Goal: Information Seeking & Learning: Find specific fact

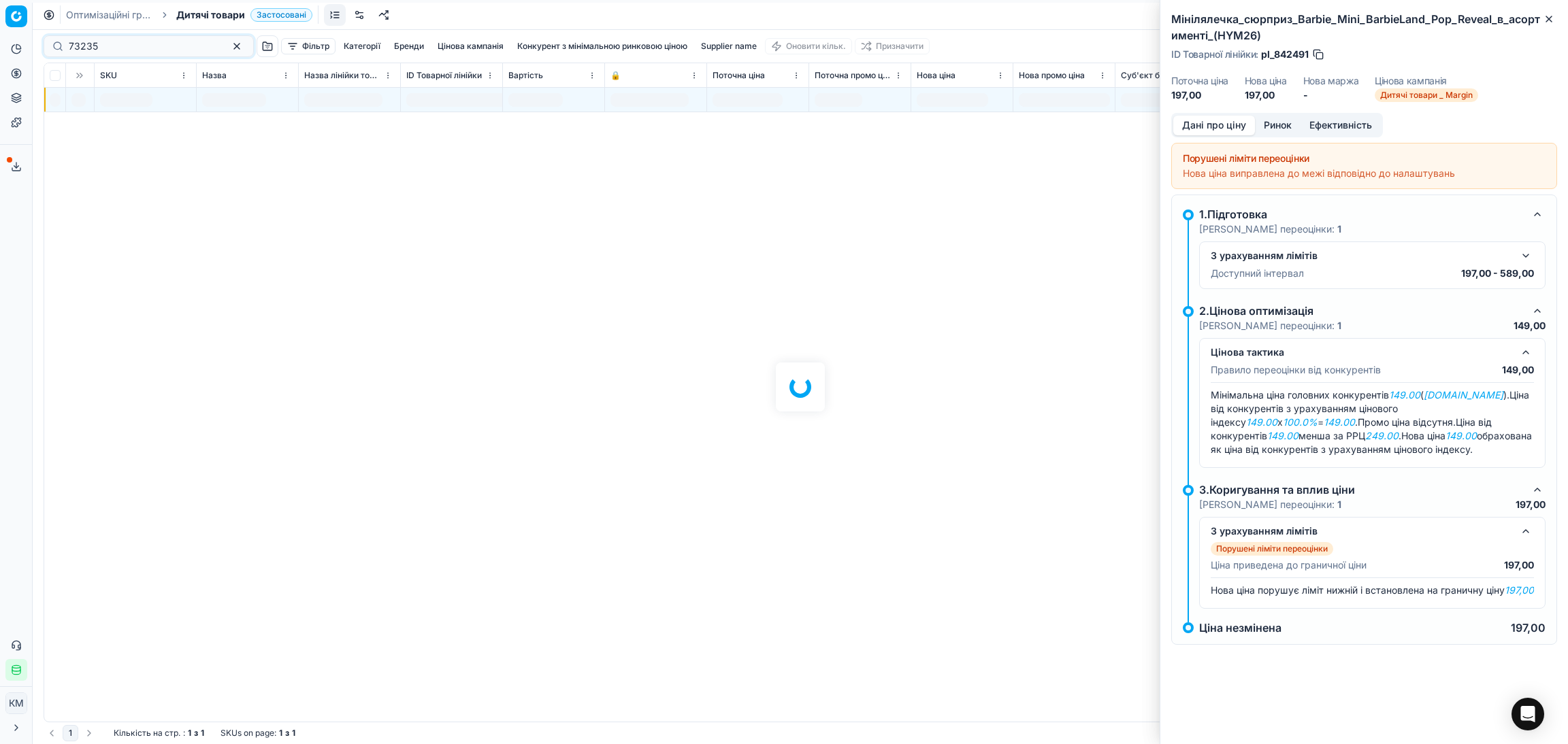
type input "73235"
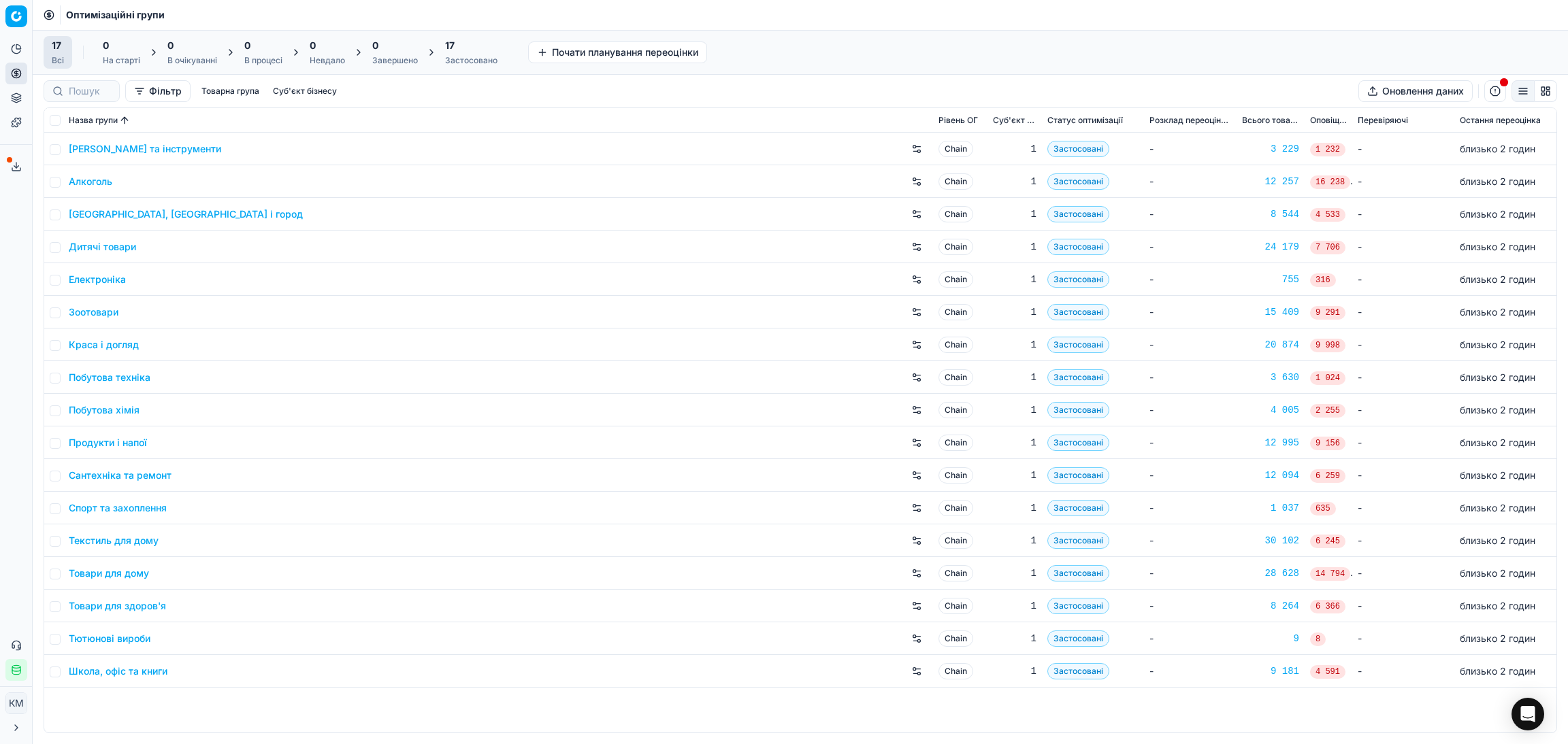
click at [83, 246] on link "Дитячі товари" at bounding box center [102, 247] width 67 height 13
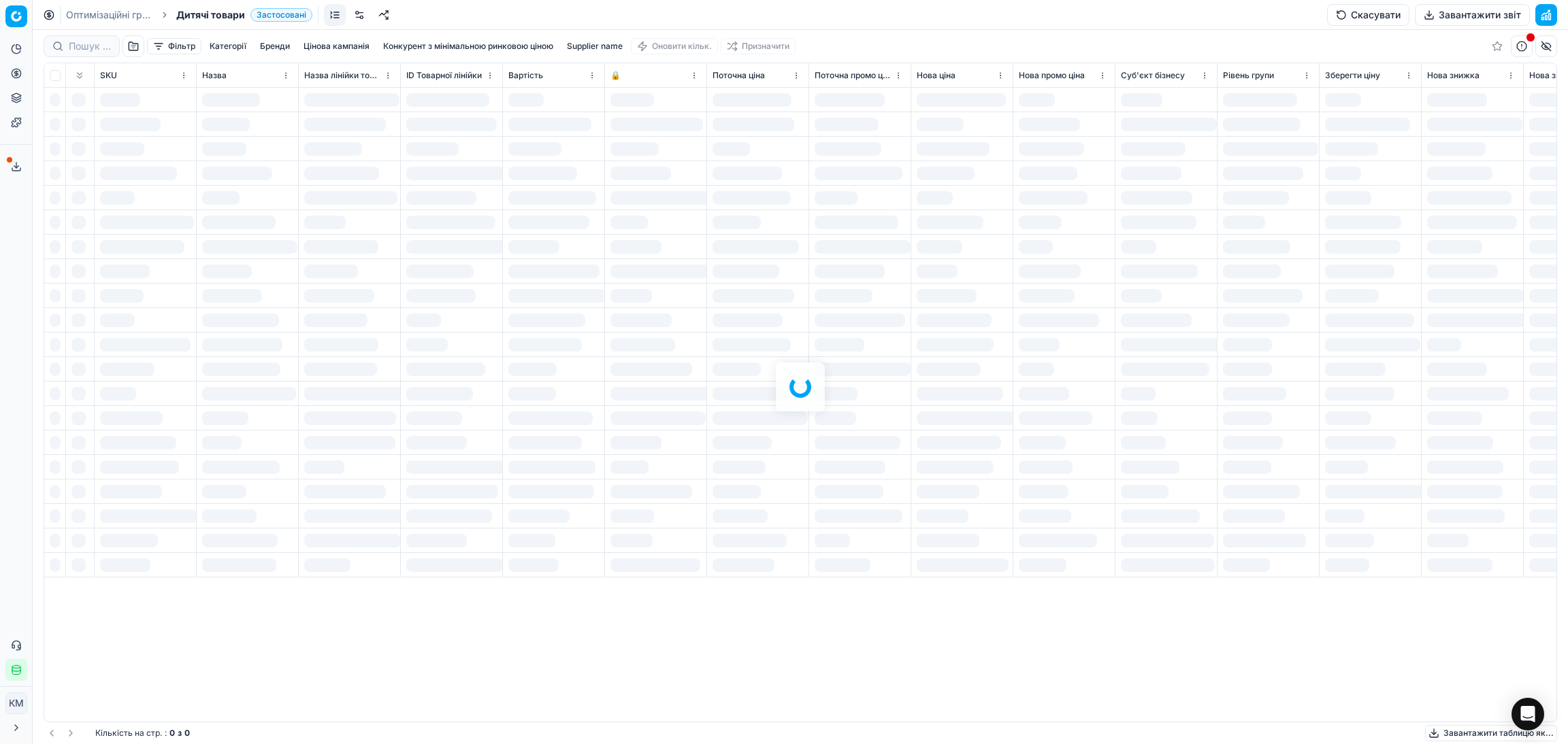
click at [82, 51] on div "Фільтр Категорії Бренди Цінова кампанія Конкурент з мінімальною ринковою ціною …" at bounding box center [800, 387] width 1535 height 714
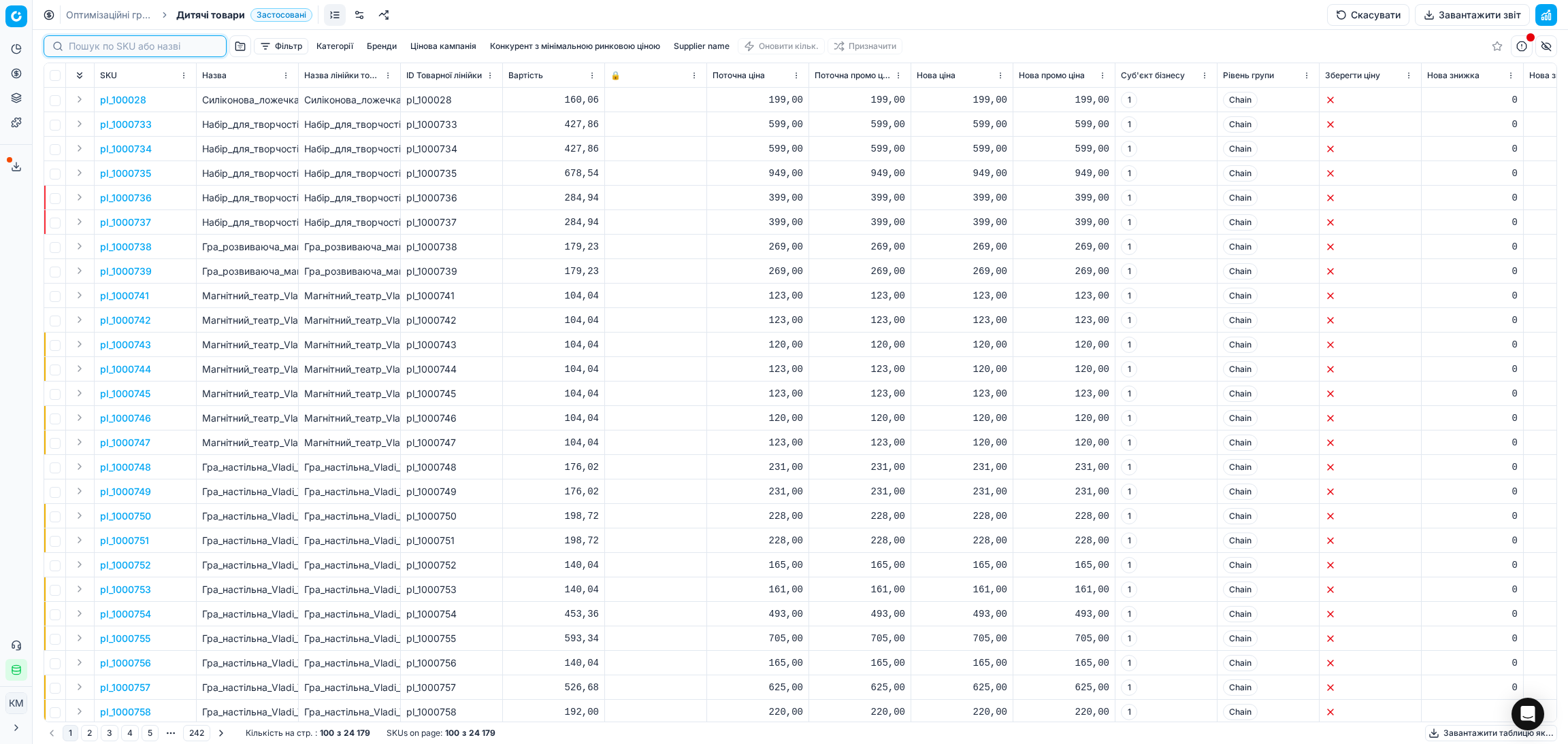
click at [83, 43] on input at bounding box center [143, 46] width 149 height 13
paste input "73235"
type input "73235"
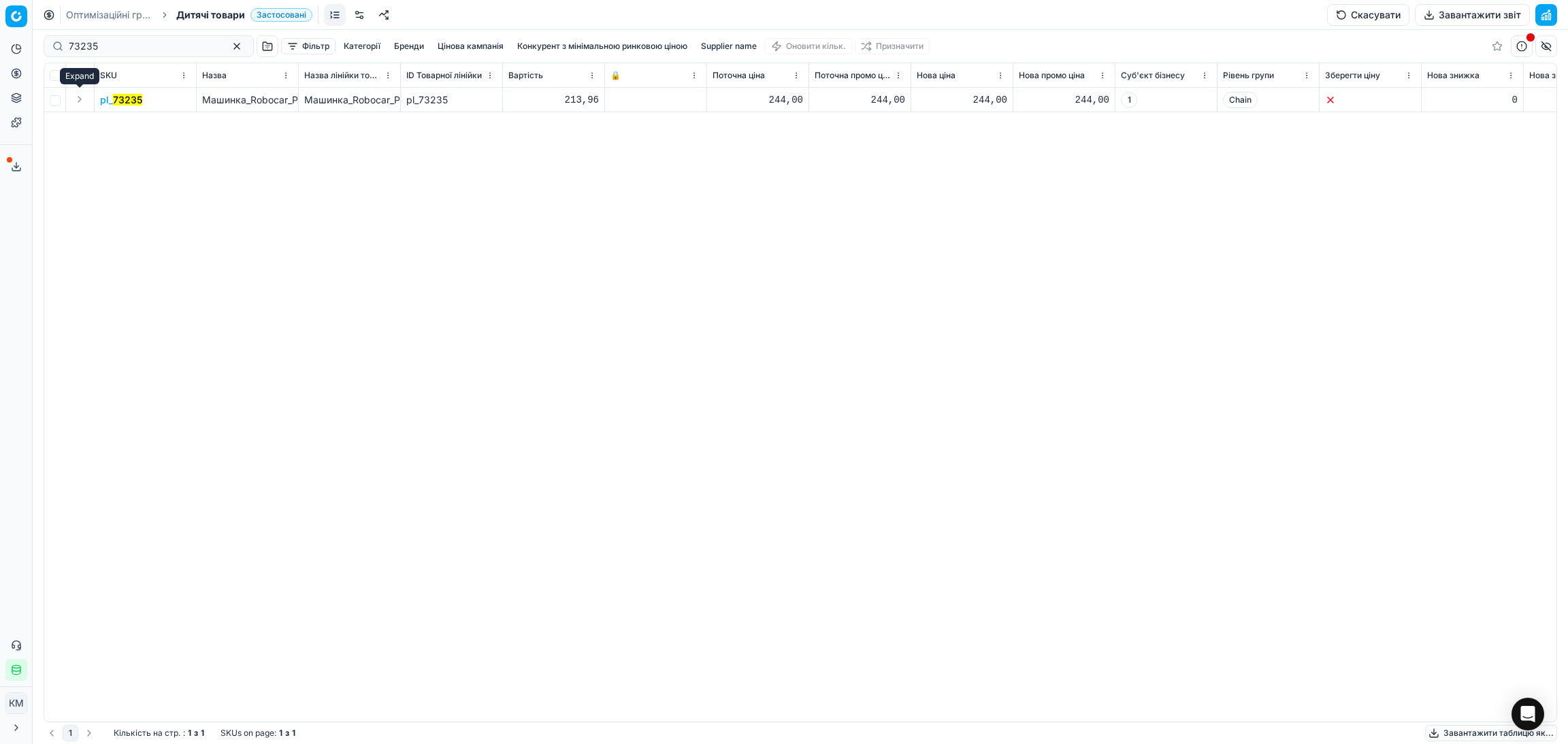
click at [87, 99] on button "Expand" at bounding box center [79, 99] width 16 height 16
click at [121, 124] on mark "73235" at bounding box center [114, 124] width 29 height 12
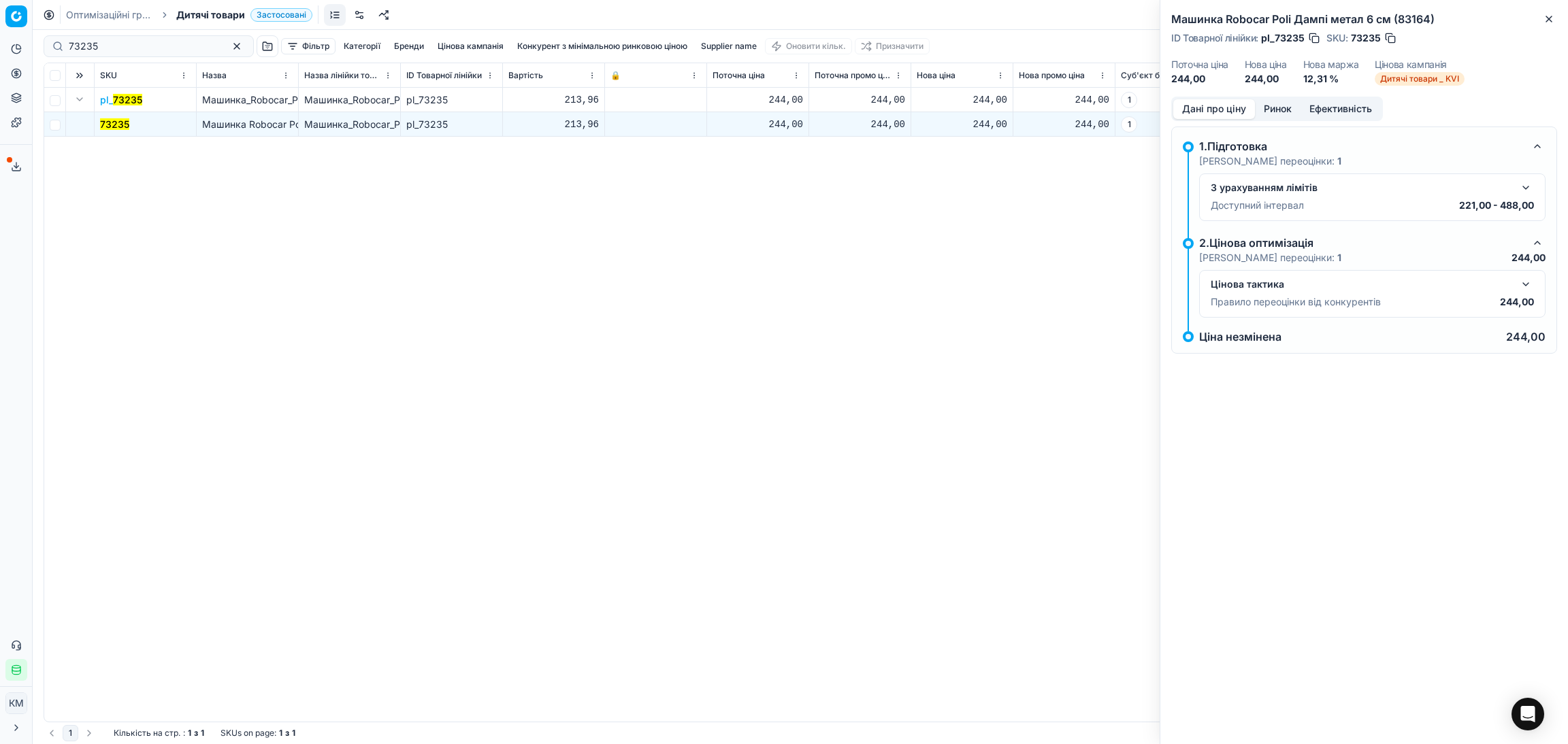
click at [1530, 289] on button "button" at bounding box center [1526, 285] width 16 height 16
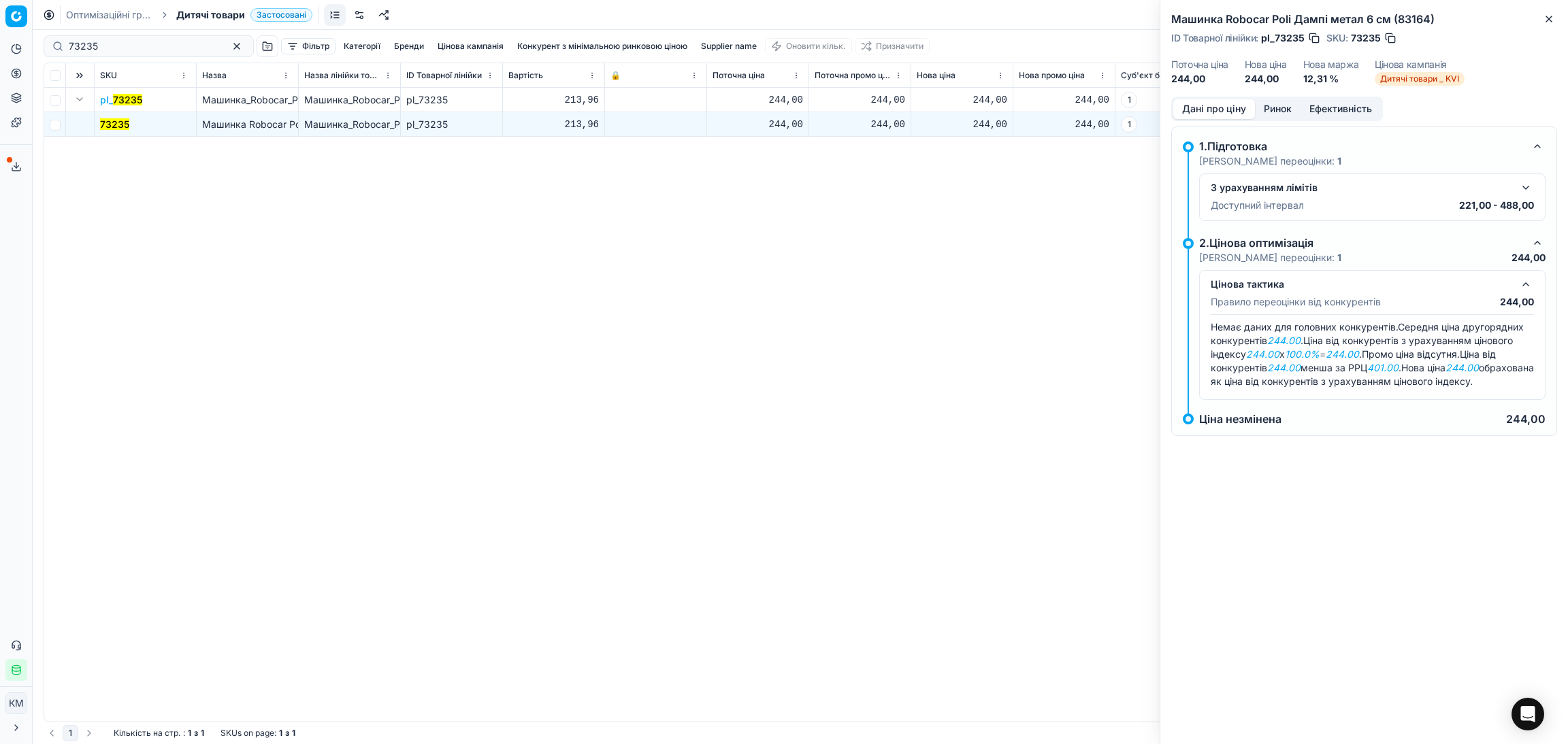
click at [1528, 187] on button "button" at bounding box center [1526, 187] width 16 height 16
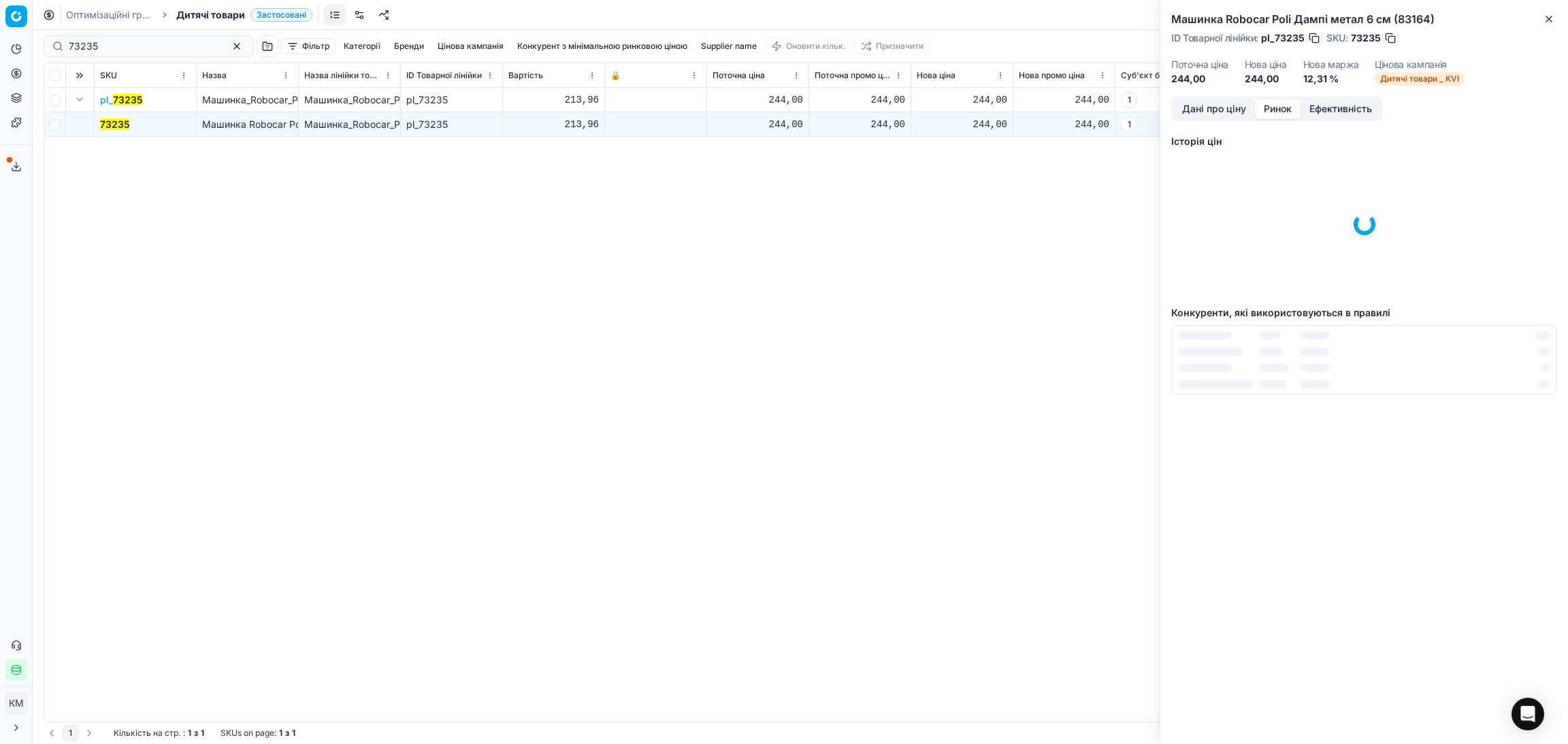
click at [1272, 114] on button "Ринок" at bounding box center [1278, 109] width 46 height 20
